Goal: Navigation & Orientation: Understand site structure

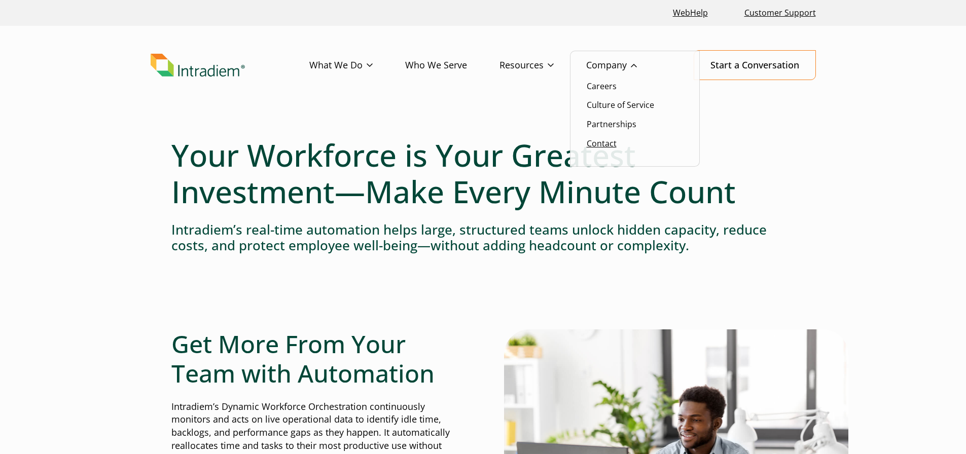
click at [604, 145] on link "Contact" at bounding box center [602, 143] width 30 height 11
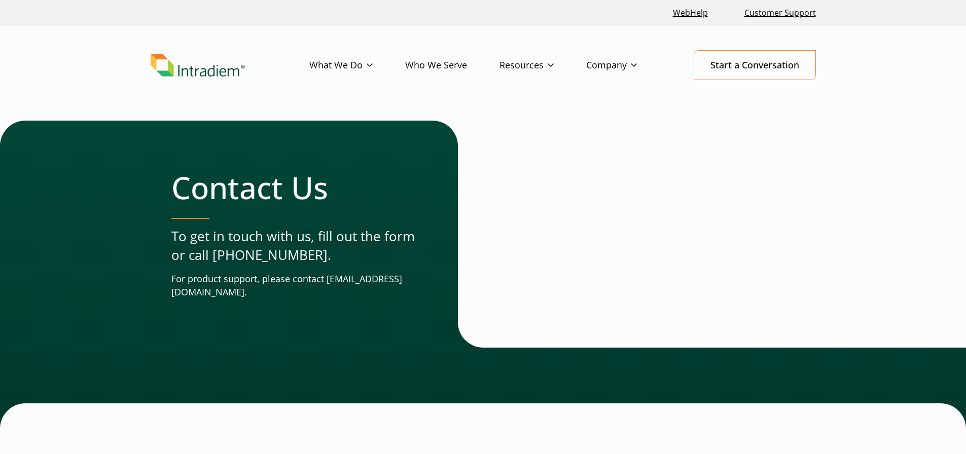
click at [435, 64] on link "Who We Serve" at bounding box center [452, 65] width 94 height 29
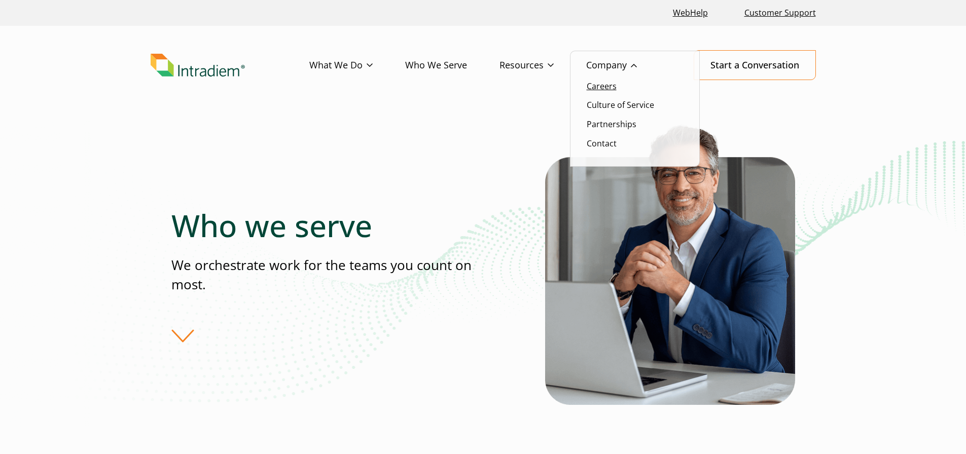
click at [613, 89] on link "Careers" at bounding box center [602, 86] width 30 height 11
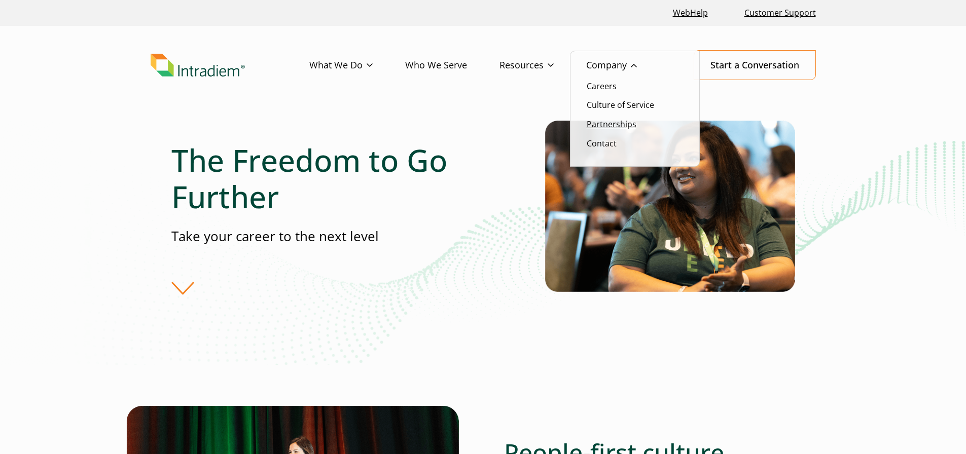
click at [617, 125] on link "Partnerships" at bounding box center [612, 124] width 50 height 11
